Goal: Entertainment & Leisure: Consume media (video, audio)

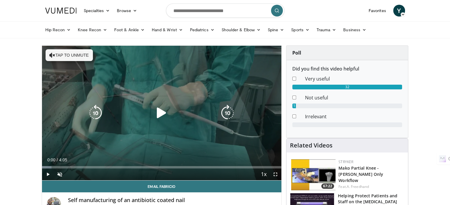
scroll to position [30, 0]
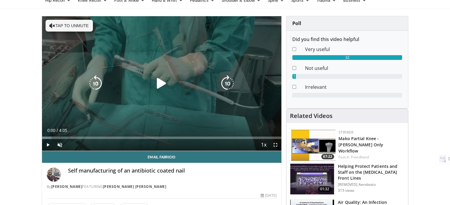
click at [161, 85] on icon "Video Player" at bounding box center [161, 83] width 17 height 17
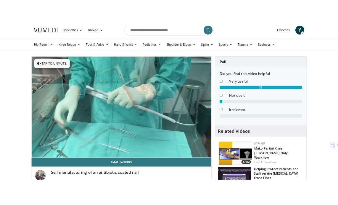
scroll to position [0, 0]
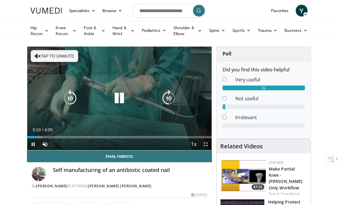
click at [122, 94] on icon "Video Player" at bounding box center [119, 98] width 17 height 17
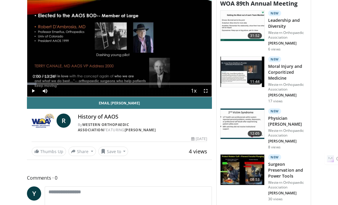
scroll to position [207, 0]
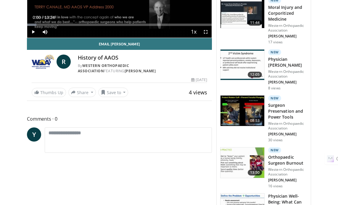
click at [80, 56] on h4 "History of AAOS" at bounding box center [142, 58] width 129 height 7
drag, startPoint x: 78, startPoint y: 57, endPoint x: 116, endPoint y: 57, distance: 38.1
click at [116, 57] on h4 "History of AAOS" at bounding box center [142, 58] width 129 height 7
copy h4 "History of AAOS"
